Goal: Information Seeking & Learning: Learn about a topic

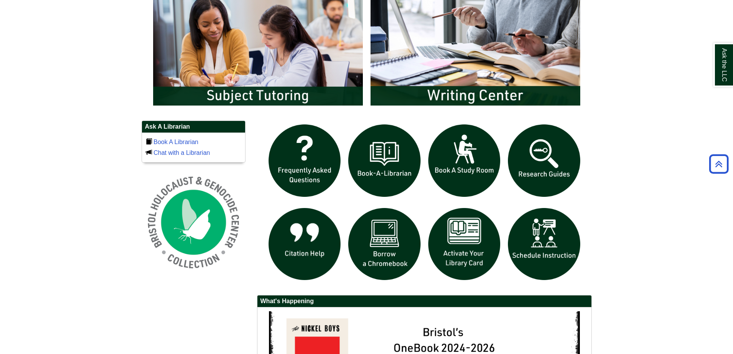
scroll to position [423, 0]
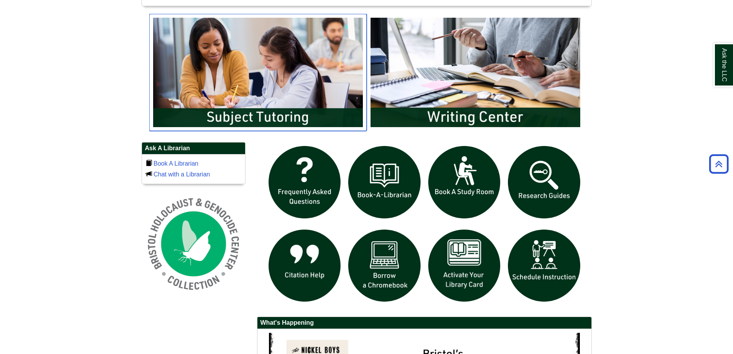
click at [253, 77] on img "slideshow" at bounding box center [257, 72] width 217 height 117
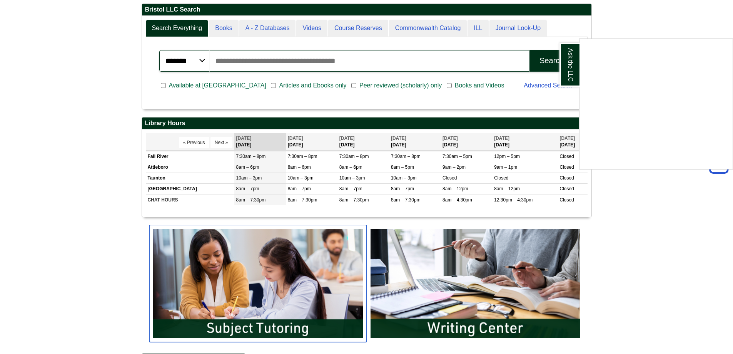
scroll to position [207, 0]
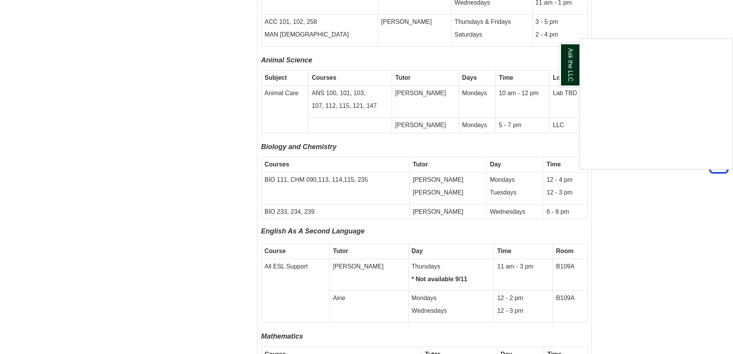
scroll to position [1794, 0]
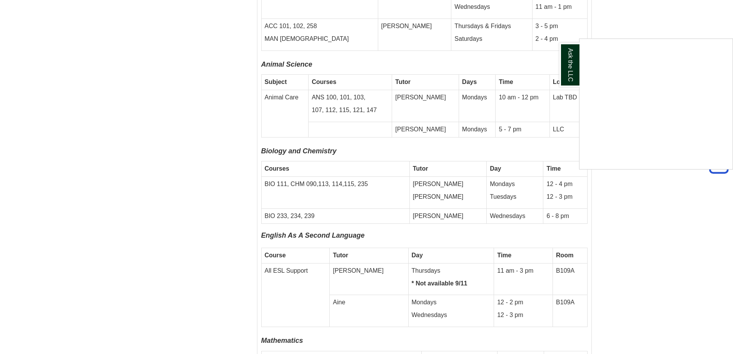
click at [441, 181] on div "Ask the LLC" at bounding box center [366, 177] width 733 height 354
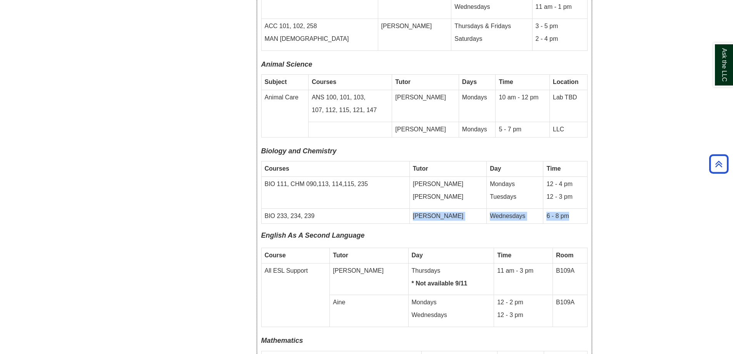
drag, startPoint x: 441, startPoint y: 181, endPoint x: 555, endPoint y: 175, distance: 114.1
click at [555, 208] on tr "BIO 233, 234, 239 Tamara Wednesdays 6 - 8 pm" at bounding box center [424, 215] width 326 height 15
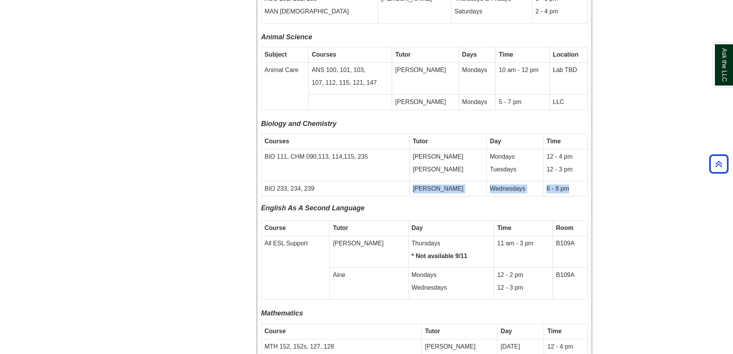
scroll to position [1871, 0]
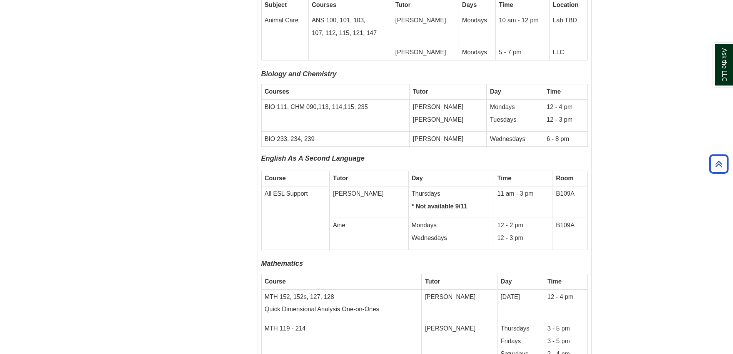
click at [31, 74] on body "Skip to Main Content Toggle navigation Home Access Services Access Services Pol…" at bounding box center [366, 177] width 733 height 4096
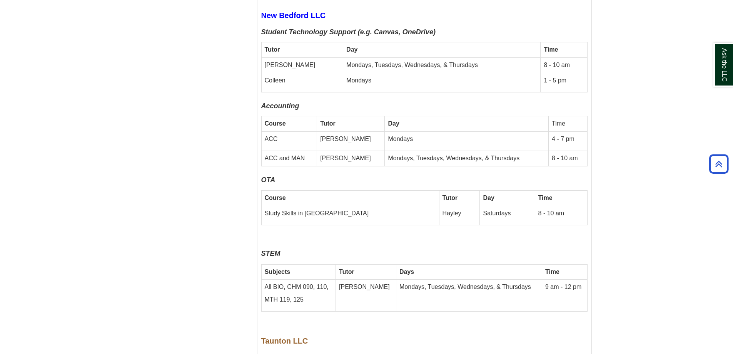
scroll to position [2333, 0]
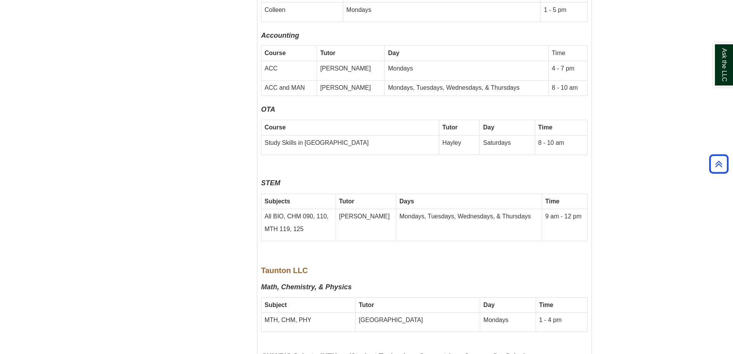
scroll to position [2294, 0]
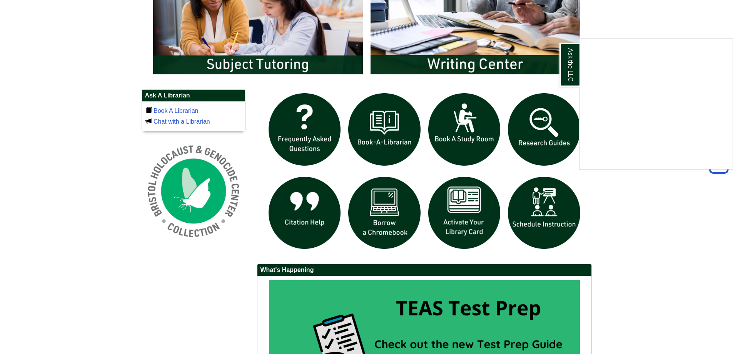
scroll to position [322, 0]
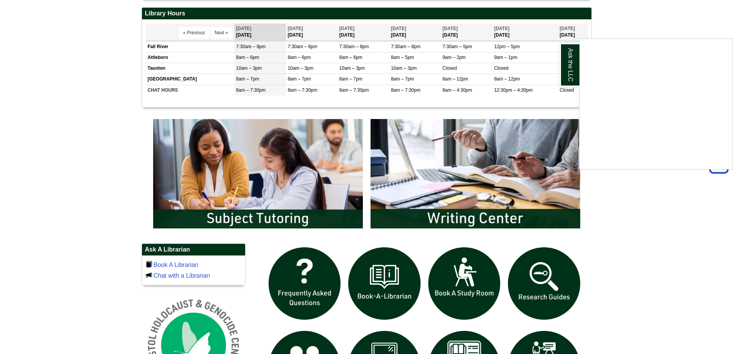
click at [615, 220] on div "Ask the LLC" at bounding box center [366, 177] width 733 height 354
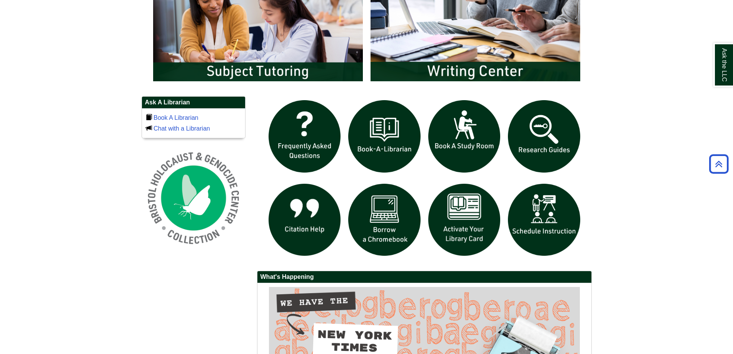
scroll to position [476, 0]
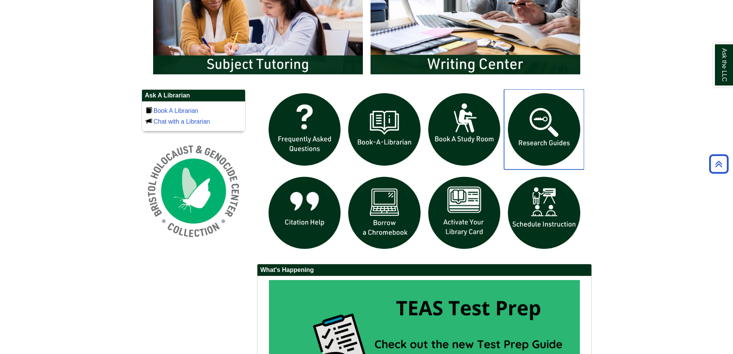
click at [533, 140] on img "slideshow" at bounding box center [544, 129] width 80 height 80
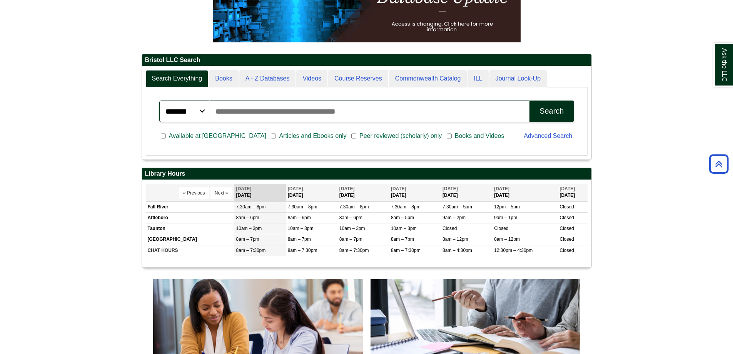
scroll to position [0, 0]
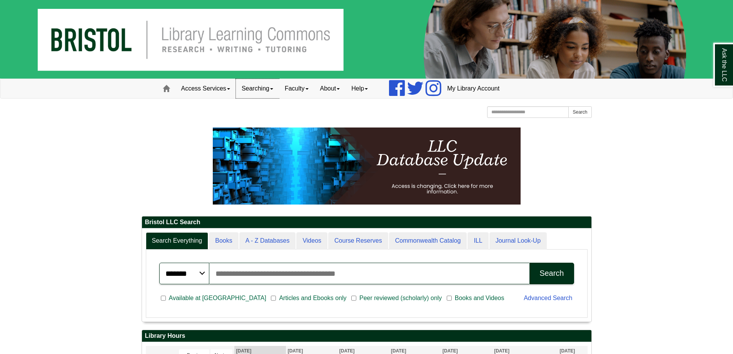
click at [267, 87] on link "Searching" at bounding box center [257, 88] width 43 height 19
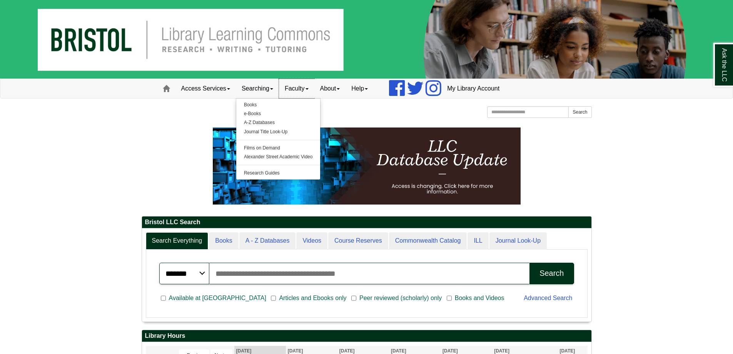
click at [299, 85] on link "Faculty" at bounding box center [296, 88] width 35 height 19
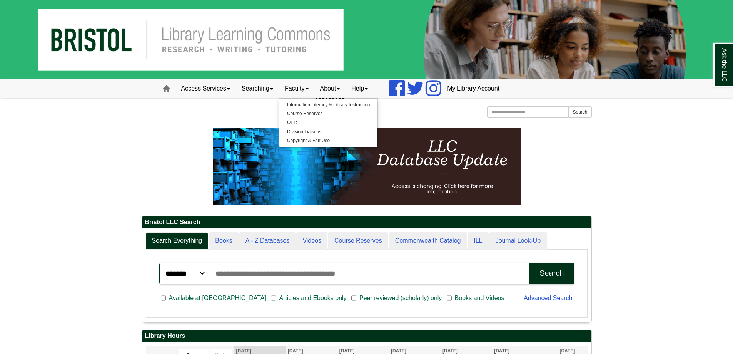
click at [340, 89] on span at bounding box center [338, 89] width 3 height 2
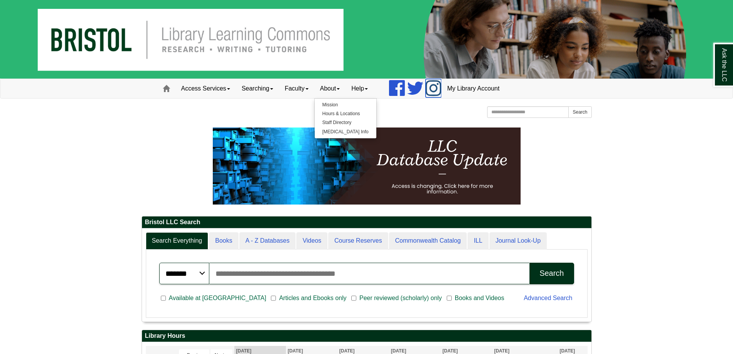
click at [441, 87] on icon at bounding box center [434, 88] width 16 height 18
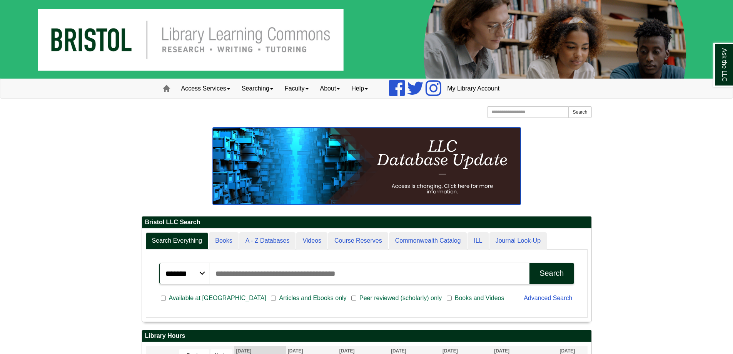
click at [414, 189] on img at bounding box center [367, 165] width 308 height 77
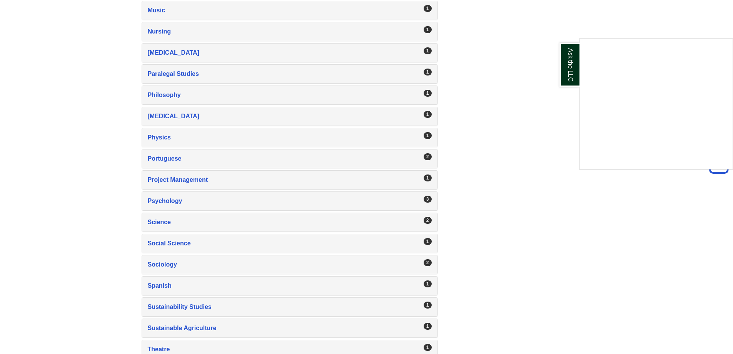
scroll to position [1181, 0]
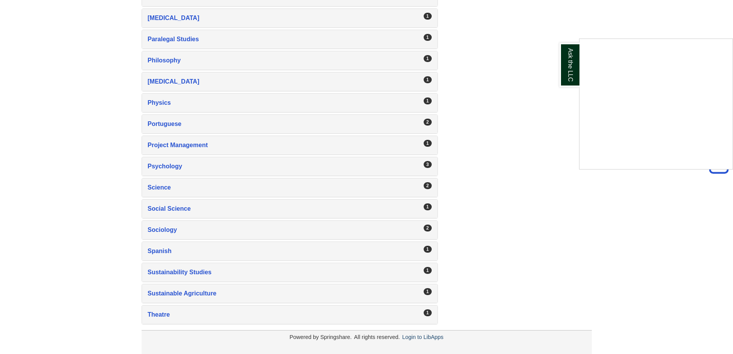
click at [163, 126] on div "Ask the LLC" at bounding box center [366, 177] width 733 height 354
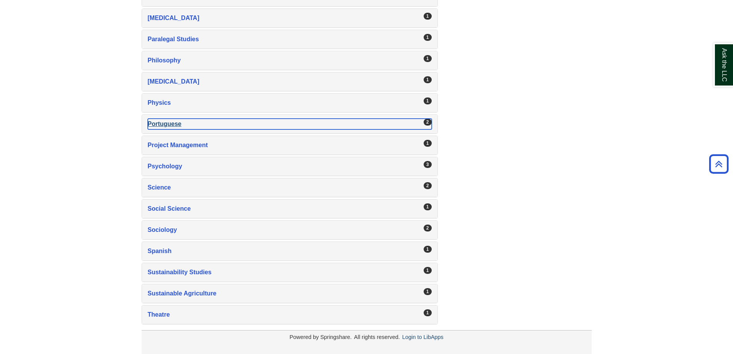
click at [163, 126] on div "Portuguese , 2 guides" at bounding box center [290, 124] width 284 height 11
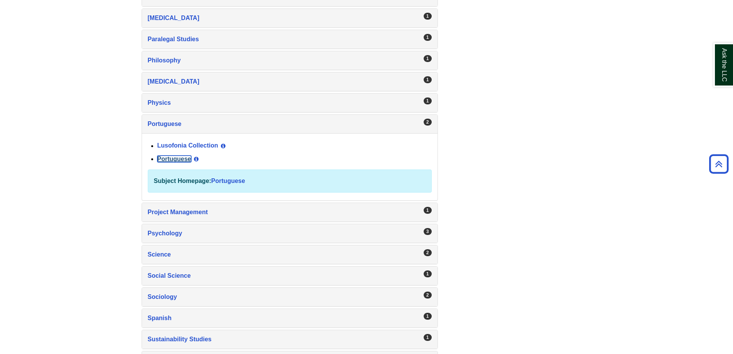
click at [180, 158] on link "Portuguese" at bounding box center [174, 158] width 34 height 7
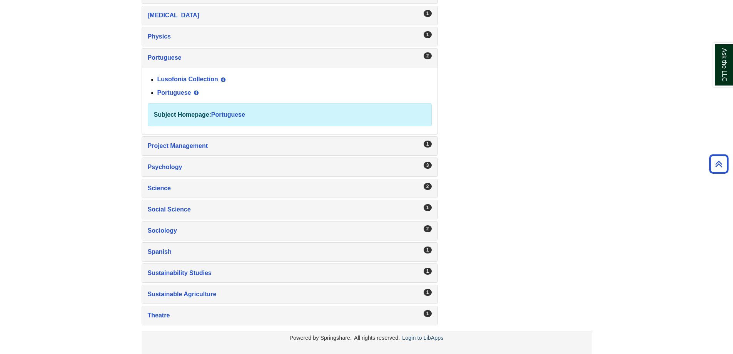
scroll to position [1248, 0]
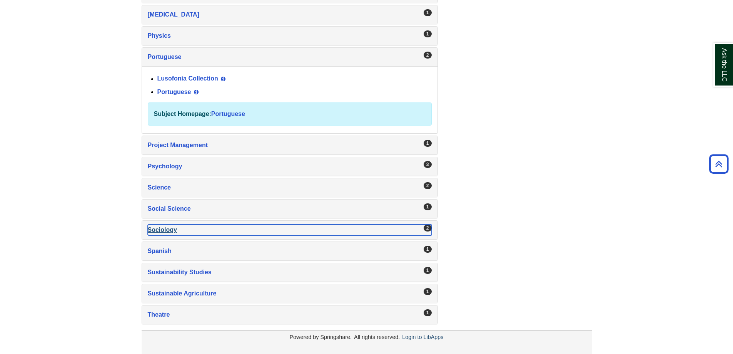
click at [173, 225] on div "Sociology , 2 guides" at bounding box center [290, 229] width 284 height 11
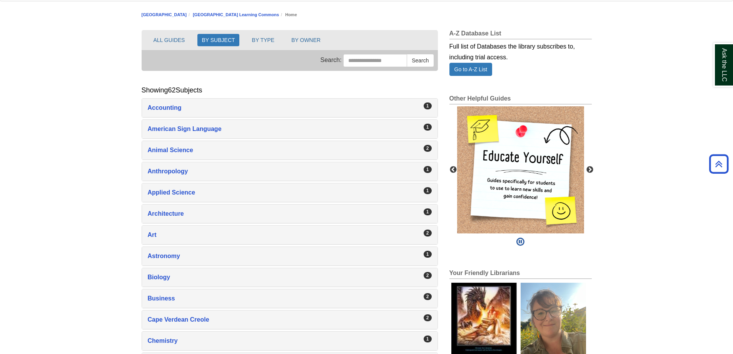
scroll to position [94, 0]
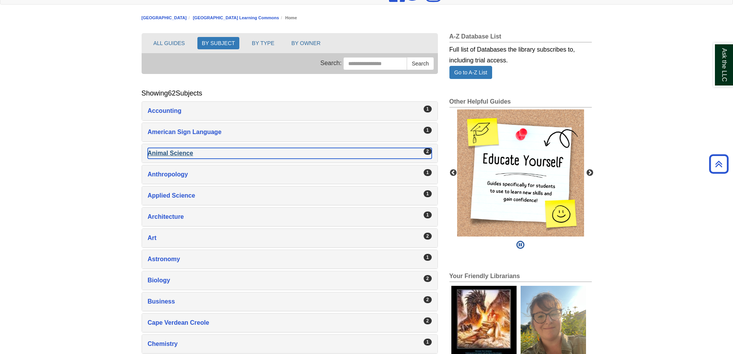
click at [172, 155] on div "Animal Science , 2 guides" at bounding box center [290, 153] width 284 height 11
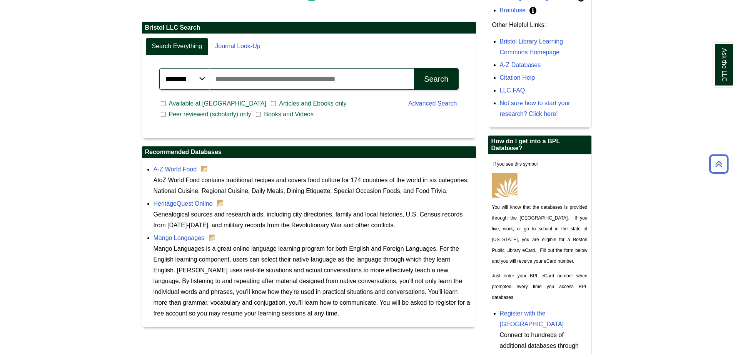
scroll to position [231, 0]
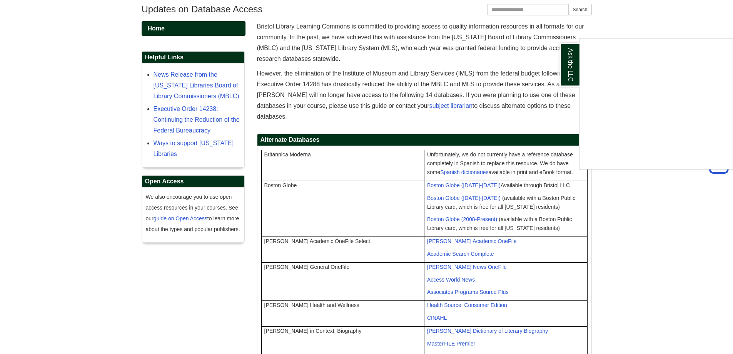
scroll to position [77, 0]
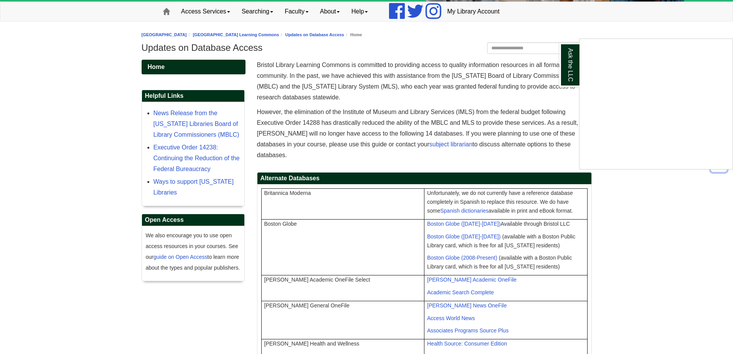
click at [353, 130] on div "Ask the LLC" at bounding box center [366, 177] width 733 height 354
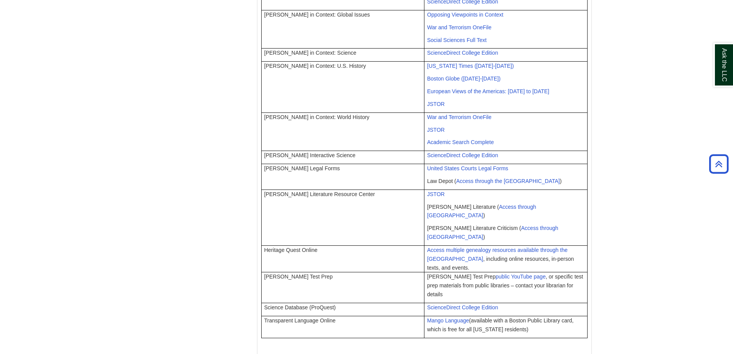
scroll to position [521, 0]
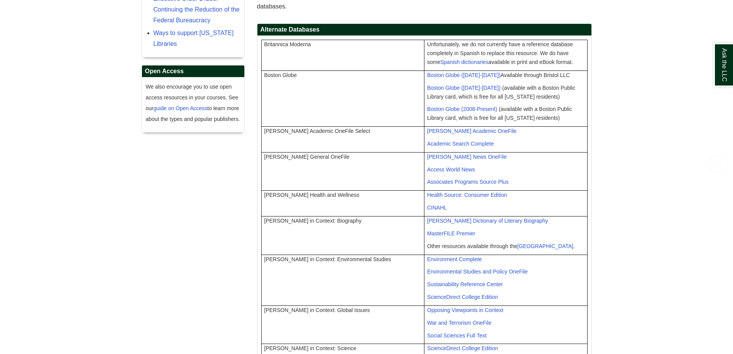
scroll to position [231, 0]
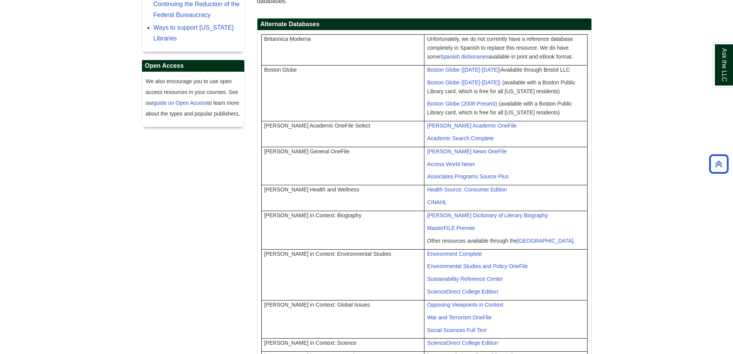
click at [23, 88] on body "Skip to Main Content Toggle navigation Home Access Services Access Services Pol…" at bounding box center [366, 225] width 733 height 912
